Goal: Information Seeking & Learning: Learn about a topic

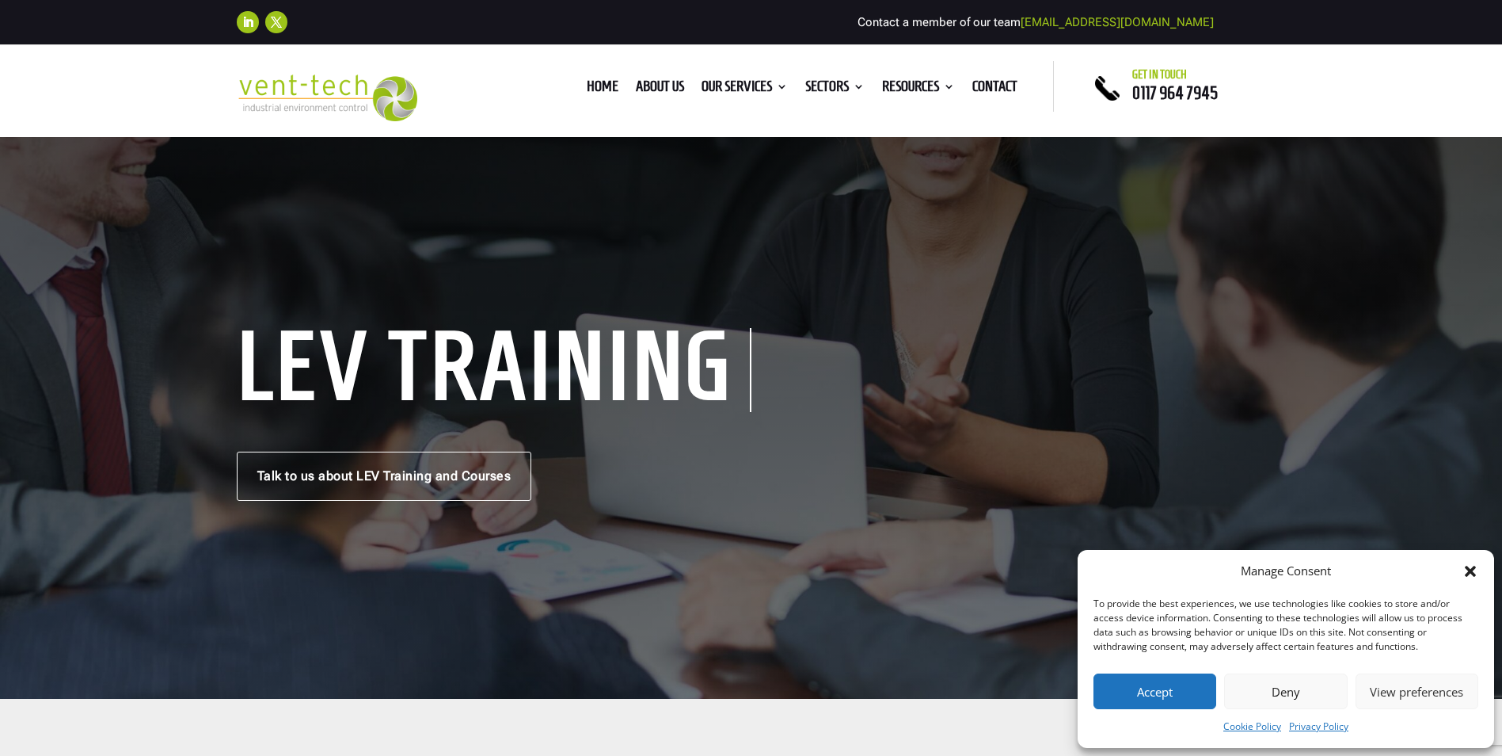
click at [1176, 695] on button "Accept" at bounding box center [1155, 691] width 123 height 36
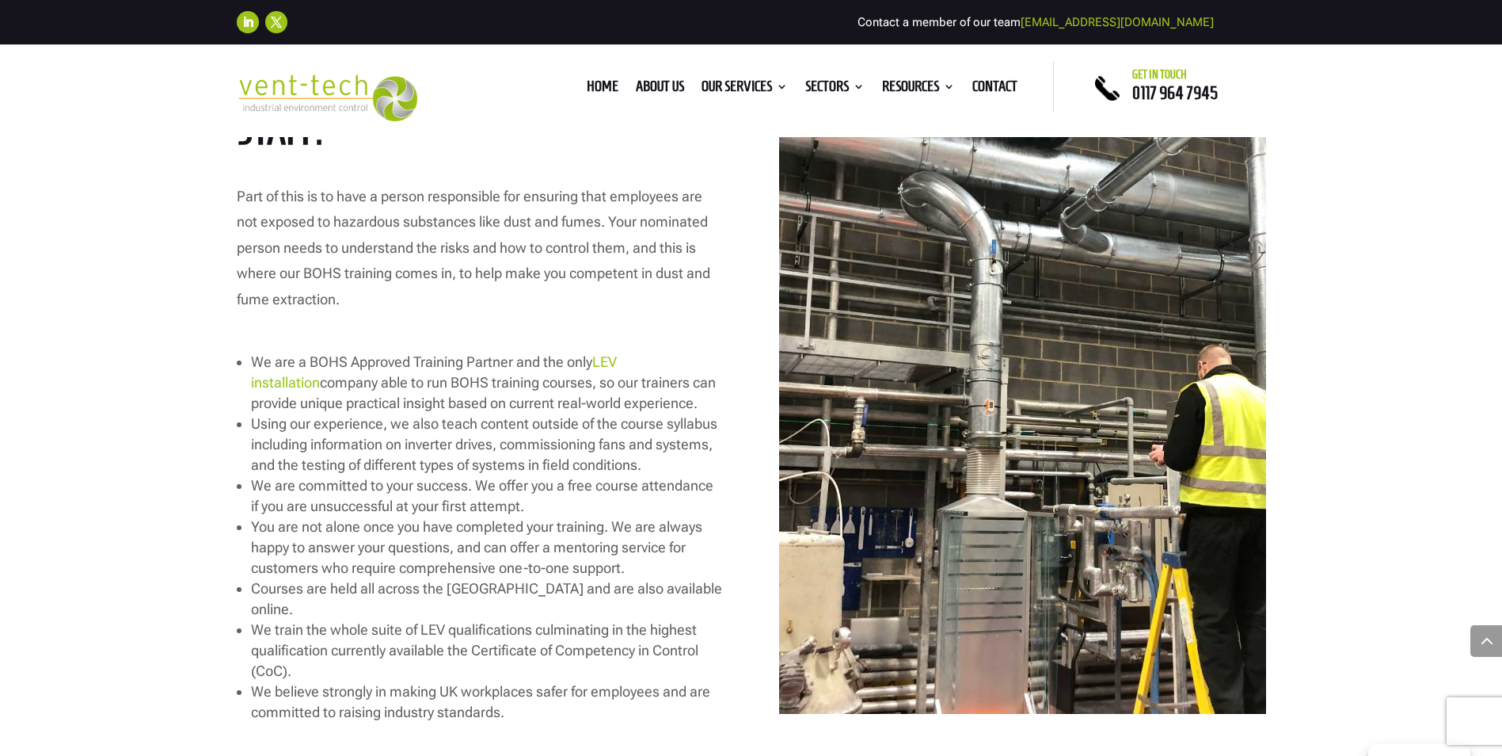
scroll to position [1980, 0]
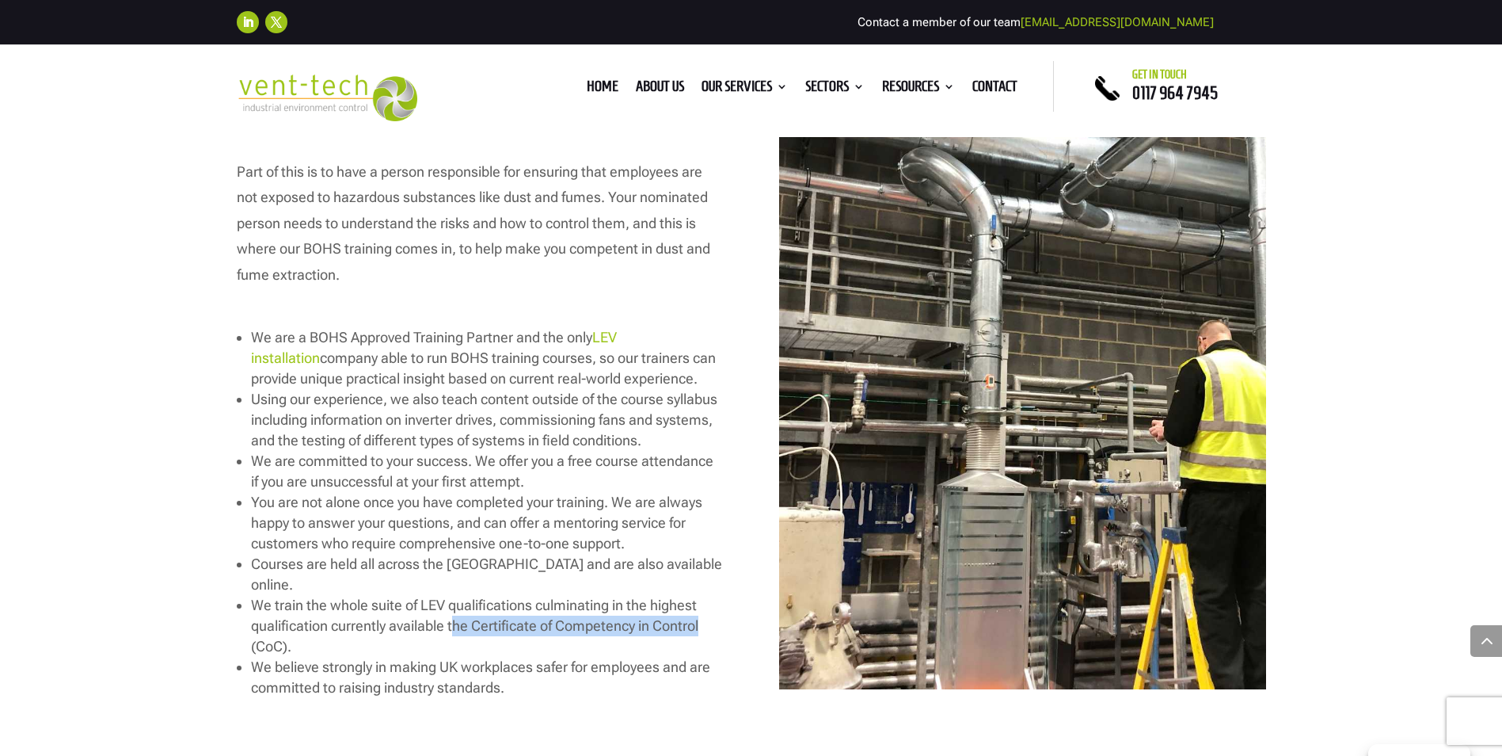
drag, startPoint x: 467, startPoint y: 604, endPoint x: 728, endPoint y: 607, distance: 260.6
click at [728, 607] on div "As an employer, you have a legal responsibility to protect the health and safet…" at bounding box center [752, 325] width 1030 height 771
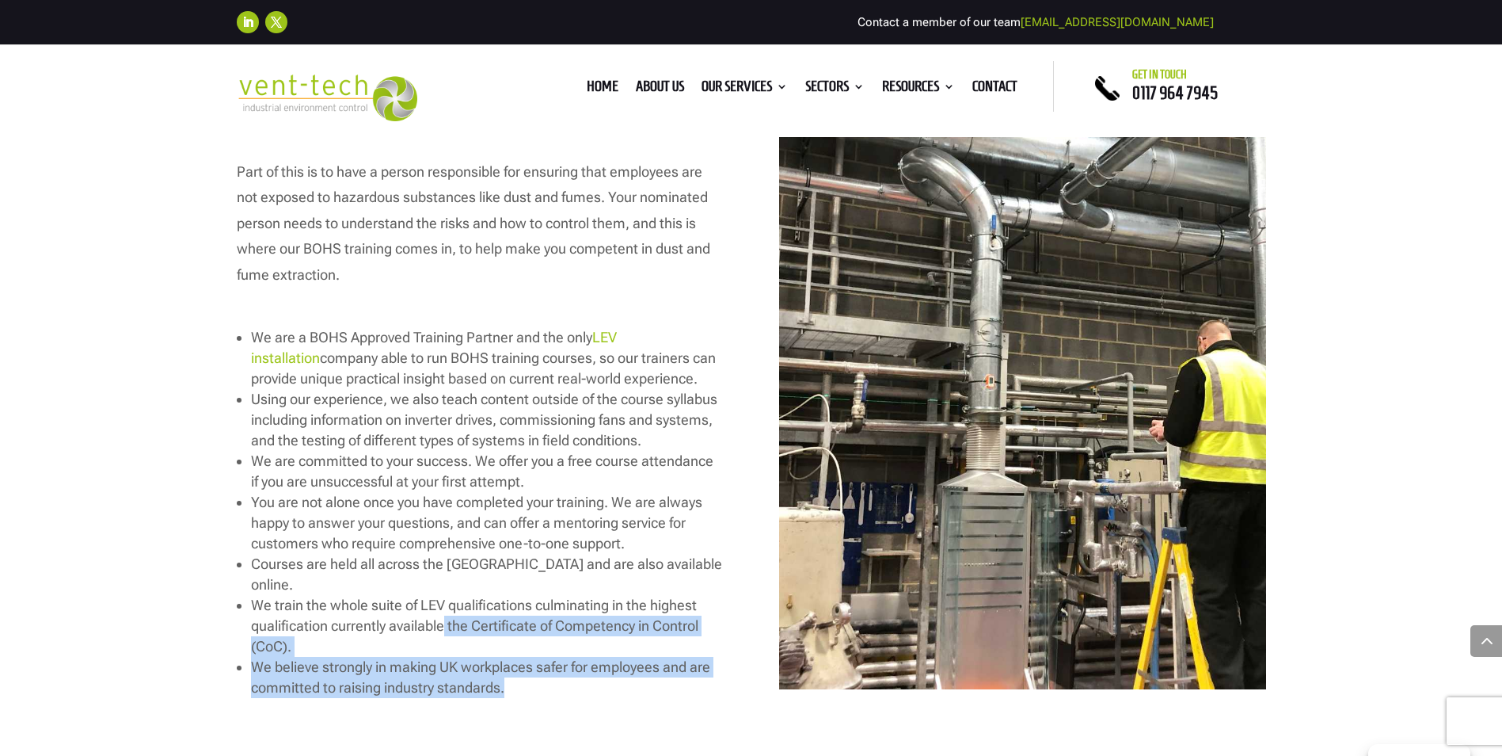
drag, startPoint x: 454, startPoint y: 604, endPoint x: 752, endPoint y: 604, distance: 297.8
click at [752, 604] on div "As an employer, you have a legal responsibility to protect the health and safet…" at bounding box center [752, 325] width 1030 height 771
drag, startPoint x: 752, startPoint y: 604, endPoint x: 672, endPoint y: 607, distance: 80.1
click at [682, 604] on span "We train the whole suite of LEV qualifications culminating in the highest quali…" at bounding box center [474, 625] width 447 height 58
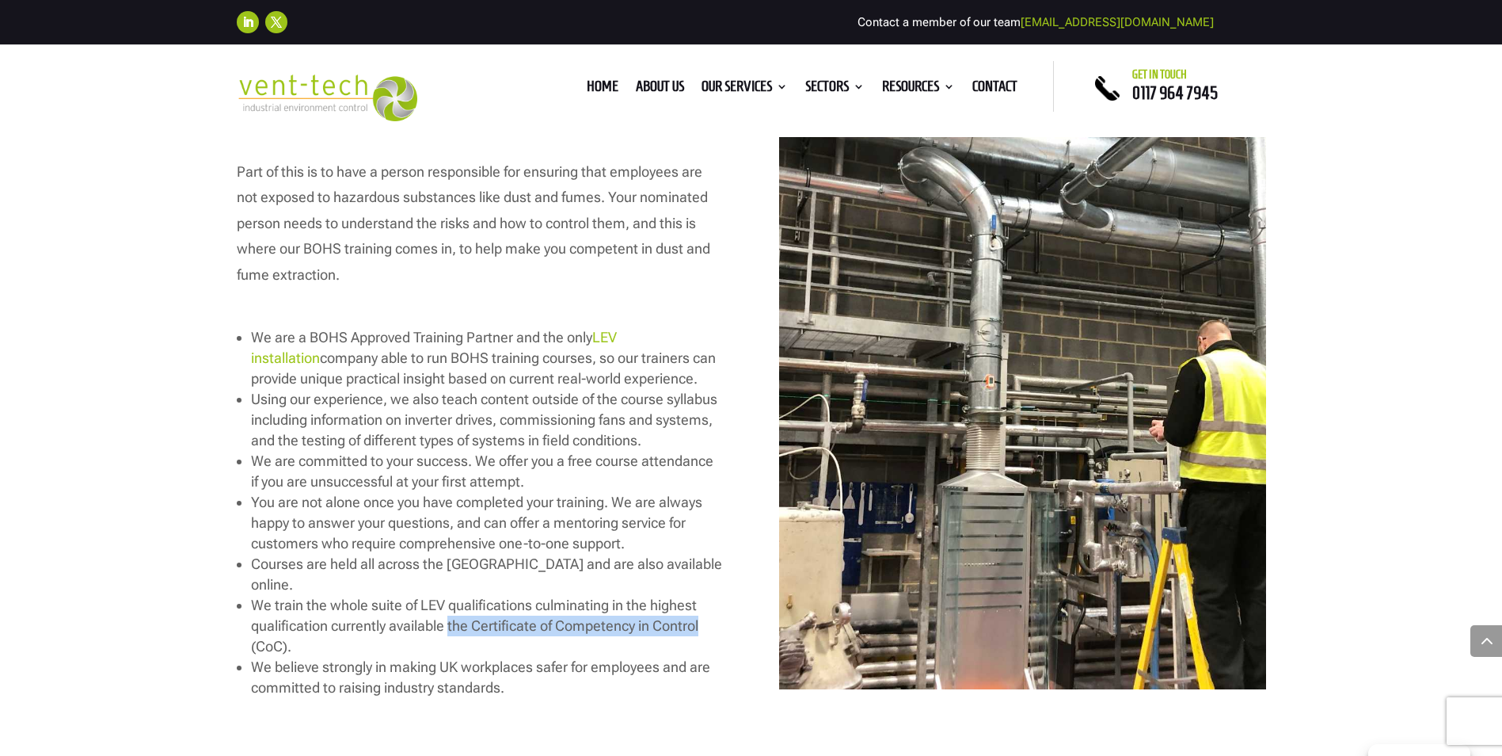
drag, startPoint x: 450, startPoint y: 606, endPoint x: 716, endPoint y: 606, distance: 266.1
click at [716, 606] on li "We train the whole suite of LEV qualifications culminating in the highest quali…" at bounding box center [487, 626] width 472 height 62
drag, startPoint x: 716, startPoint y: 606, endPoint x: 696, endPoint y: 606, distance: 19.8
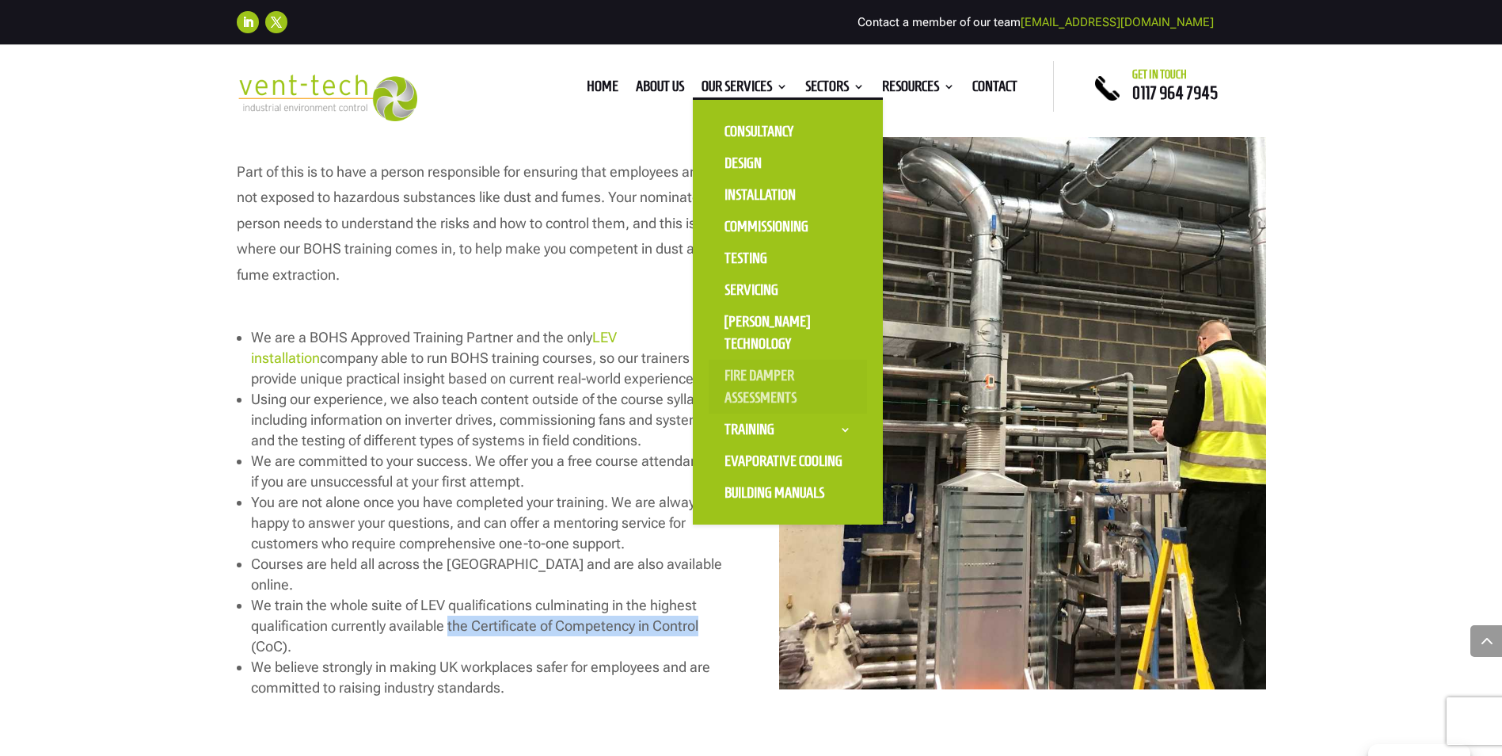
click at [745, 373] on link "Fire Damper Assessments" at bounding box center [788, 387] width 158 height 54
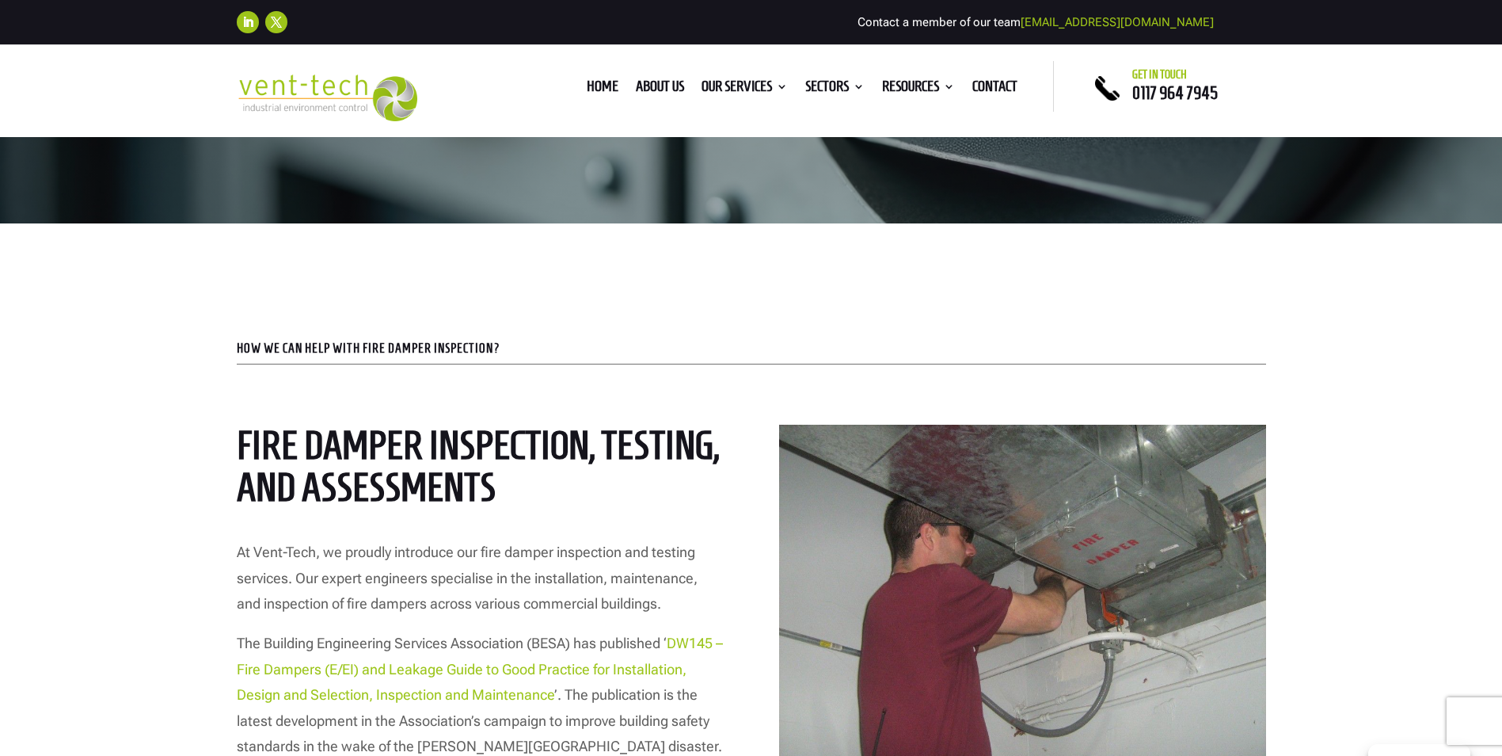
scroll to position [871, 0]
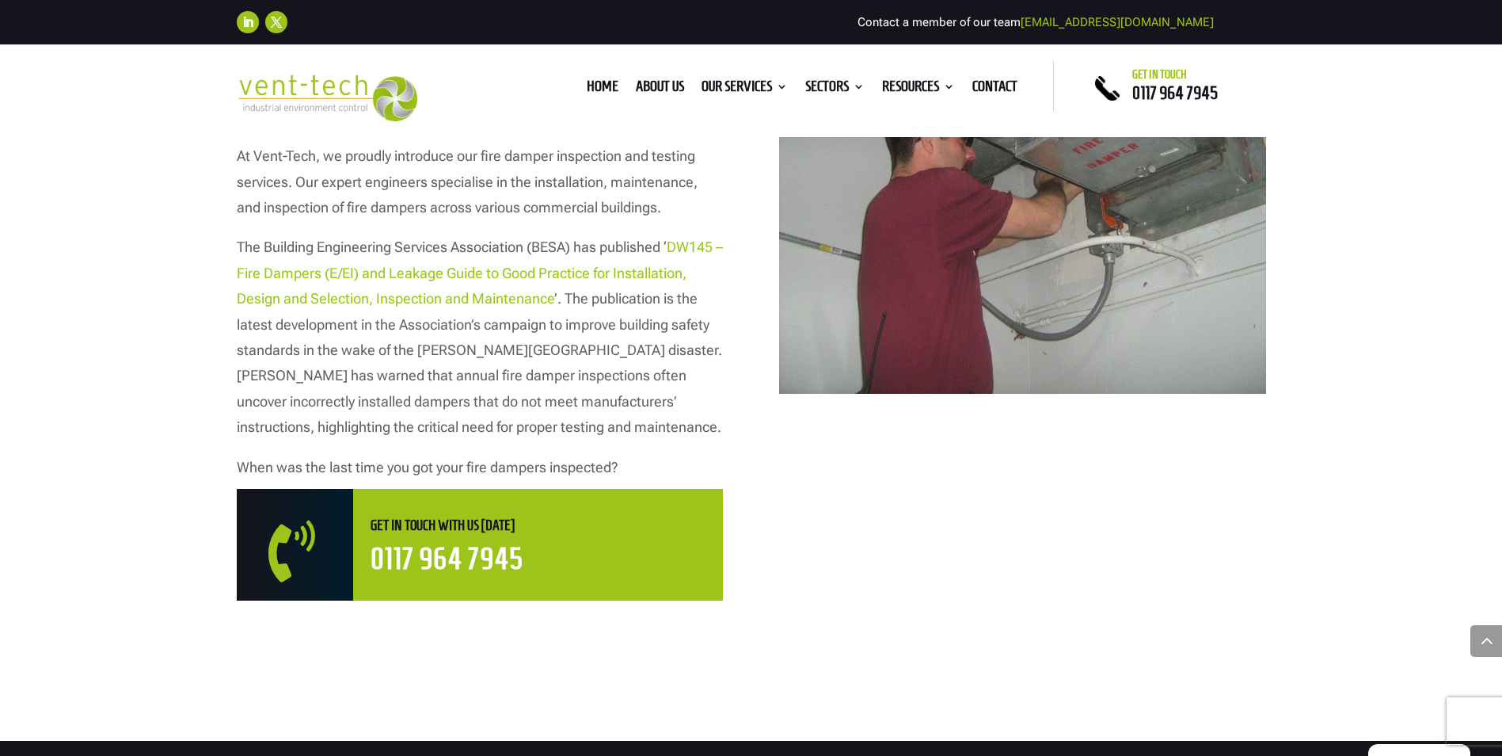
click at [486, 275] on span "DW145 – Fire Dampers (E/EI) and Leakage Guide to Good Practice for Installation…" at bounding box center [480, 272] width 486 height 68
